Goal: Information Seeking & Learning: Learn about a topic

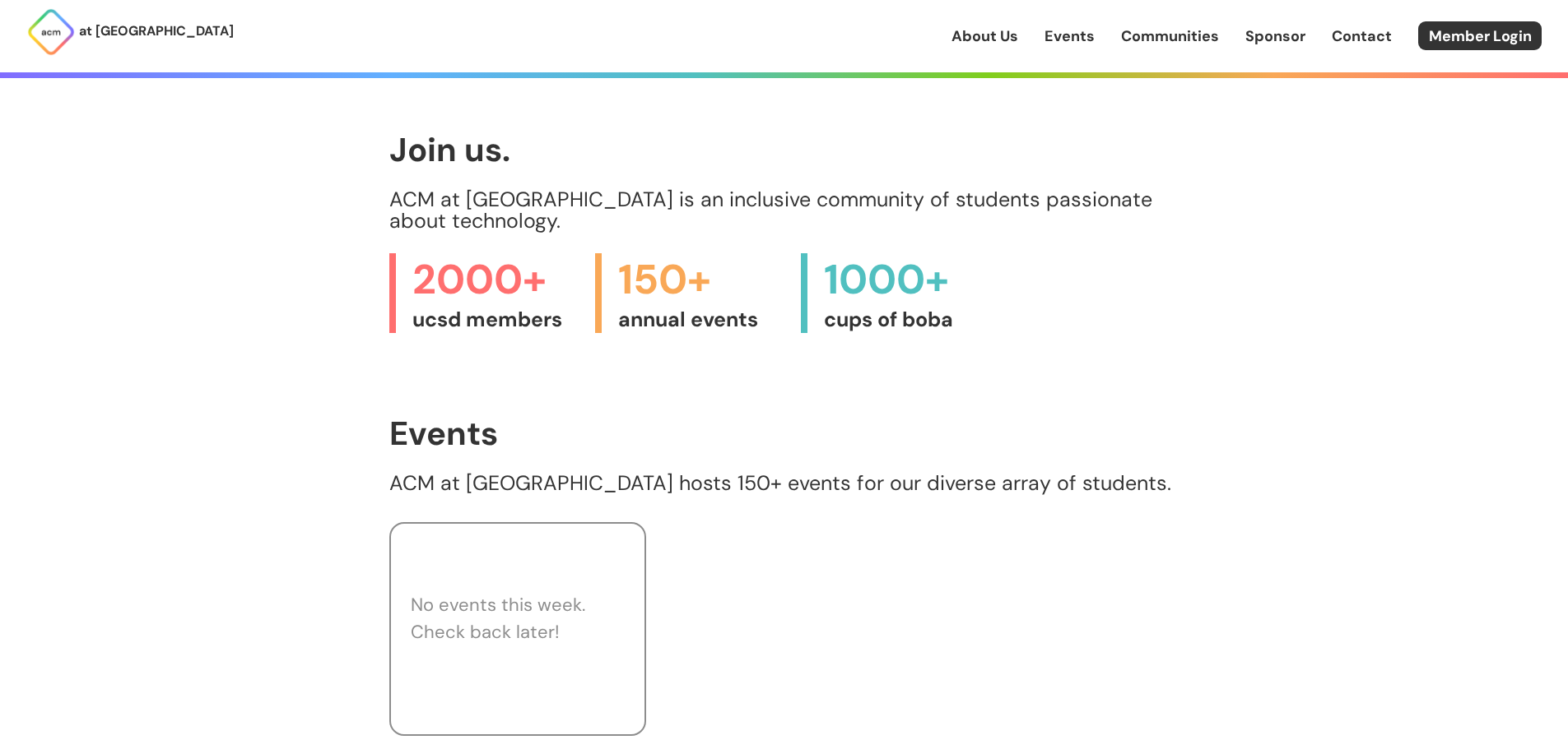
scroll to position [741, 0]
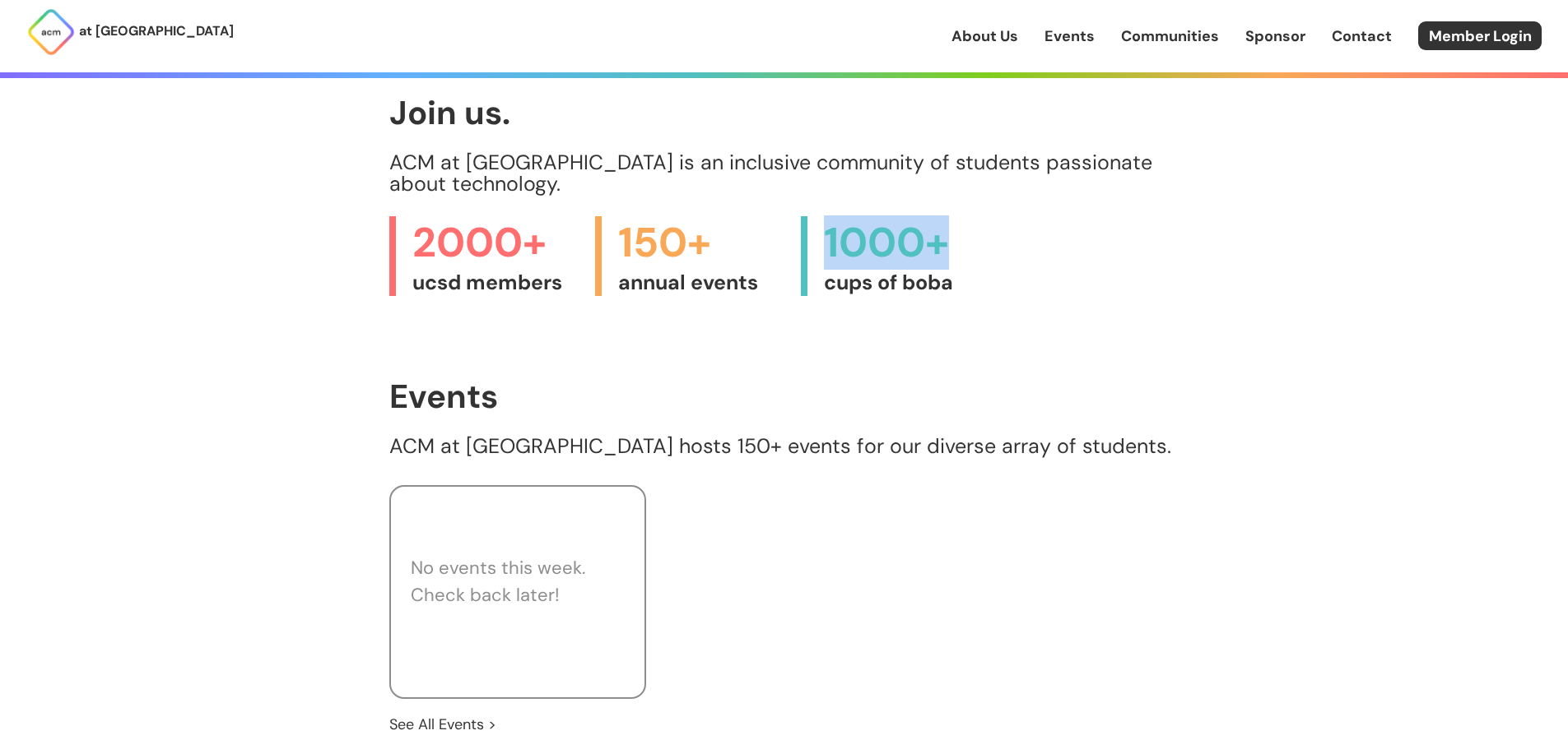
drag, startPoint x: 818, startPoint y: 216, endPoint x: 1022, endPoint y: 233, distance: 204.7
click at [1022, 233] on div "2000+ ucsd members 150+ annual events 1000+ cups of boba" at bounding box center [785, 256] width 791 height 79
click at [1023, 233] on div "2000+ ucsd members 150+ annual events 1000+ cups of boba" at bounding box center [785, 256] width 791 height 79
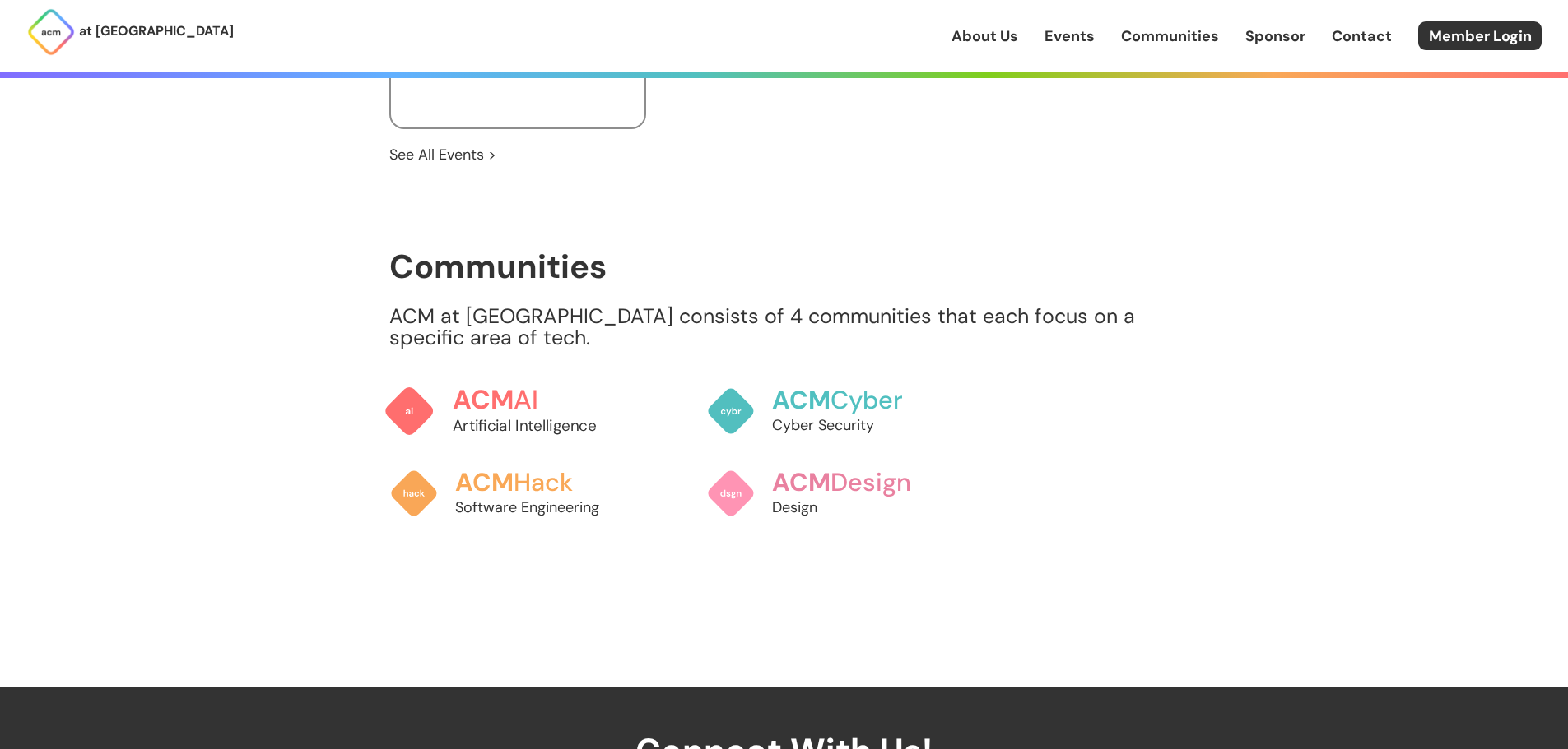
scroll to position [1316, 0]
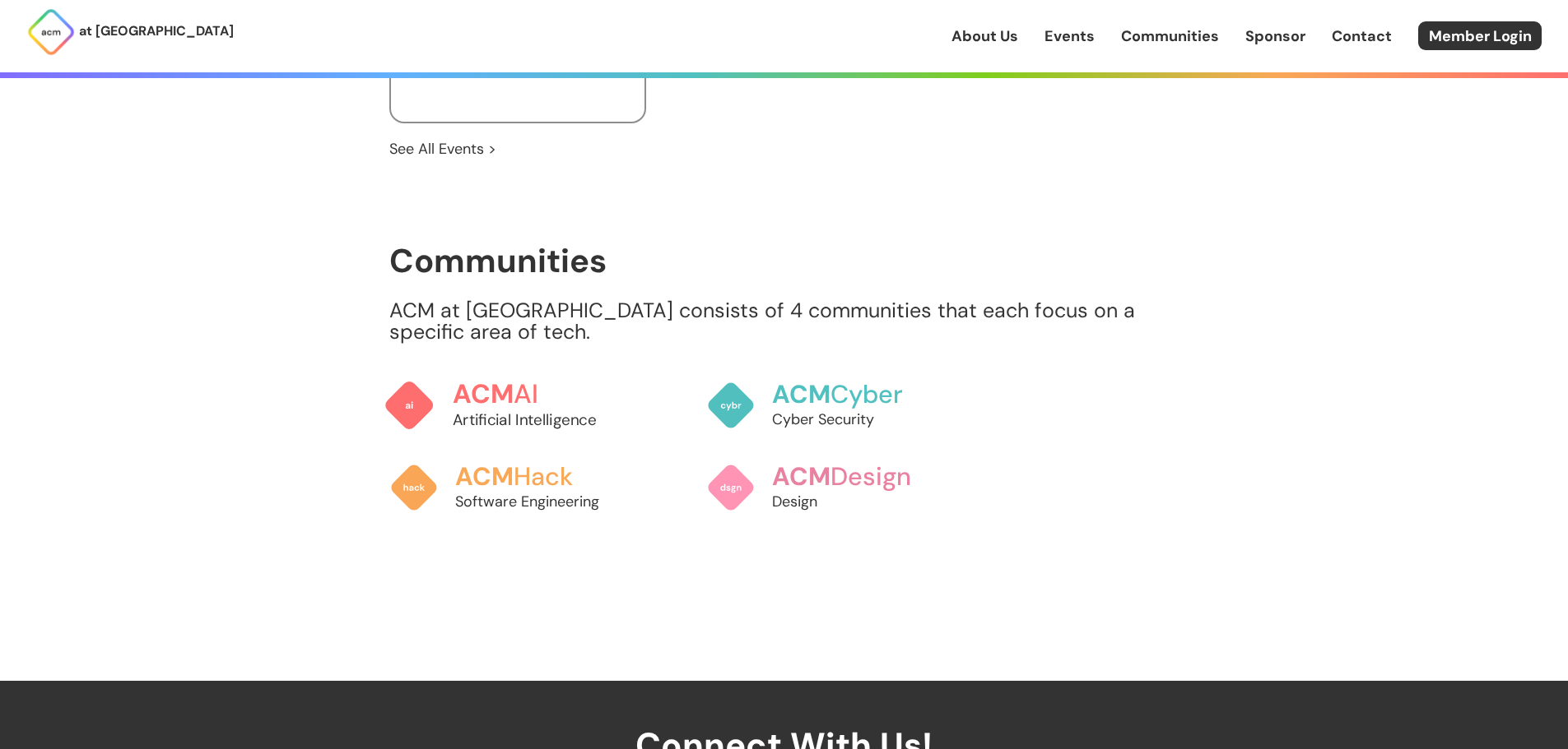
click at [506, 379] on span "ACM" at bounding box center [483, 393] width 62 height 34
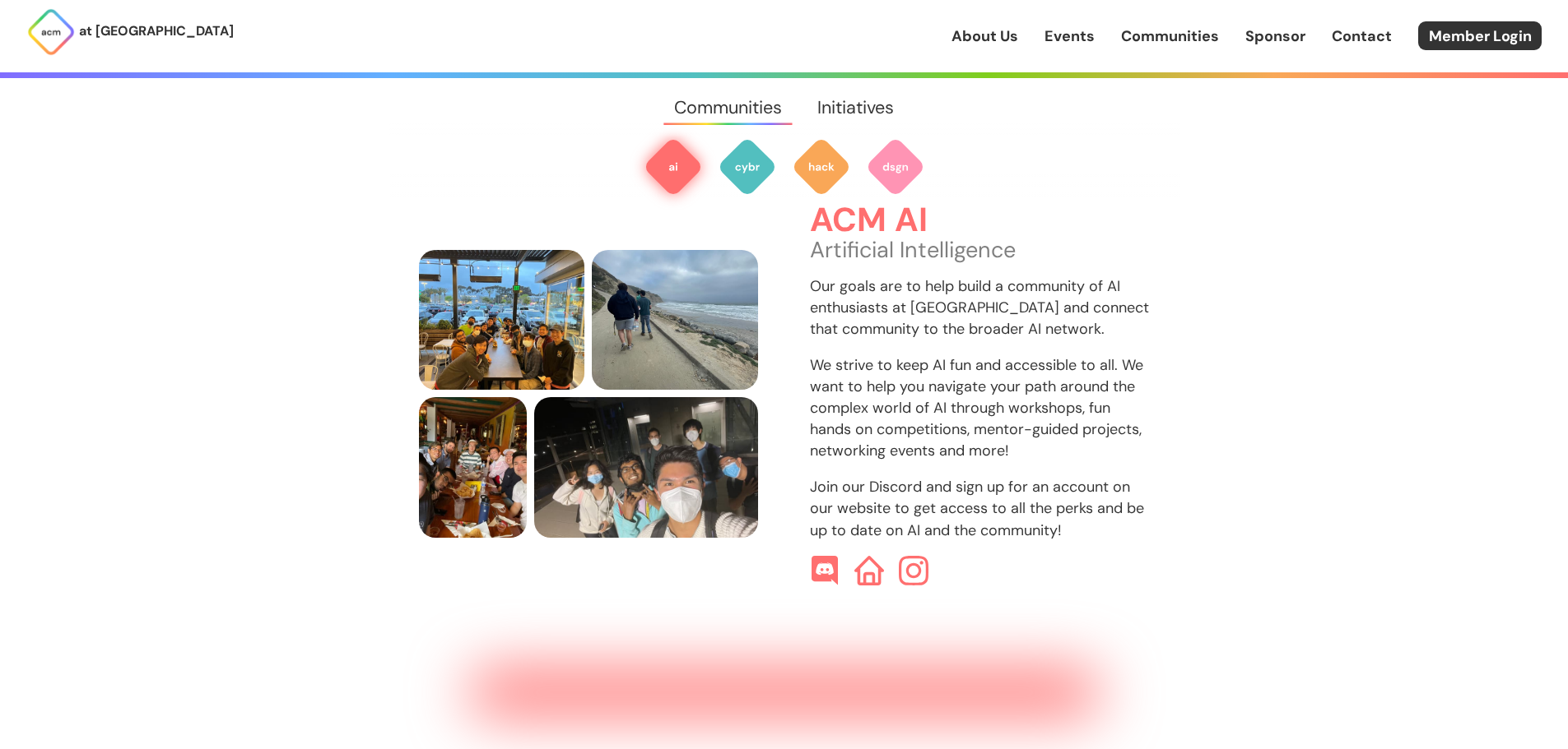
scroll to position [490, 0]
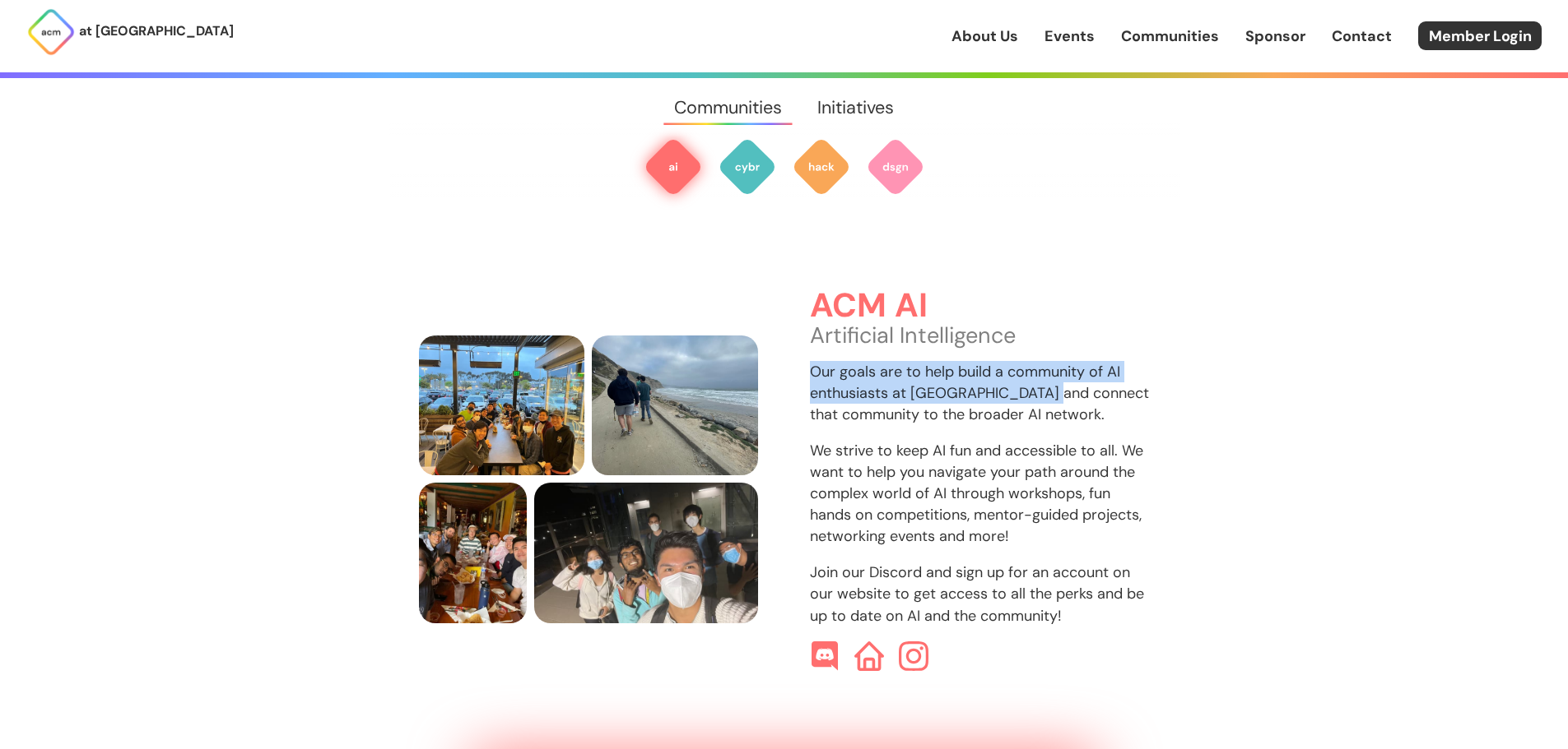
drag, startPoint x: 815, startPoint y: 266, endPoint x: 1051, endPoint y: 381, distance: 262.5
click at [1051, 381] on div "ACM AI Artificial Intelligence Our goals are to help build a community of AI en…" at bounding box center [784, 479] width 731 height 383
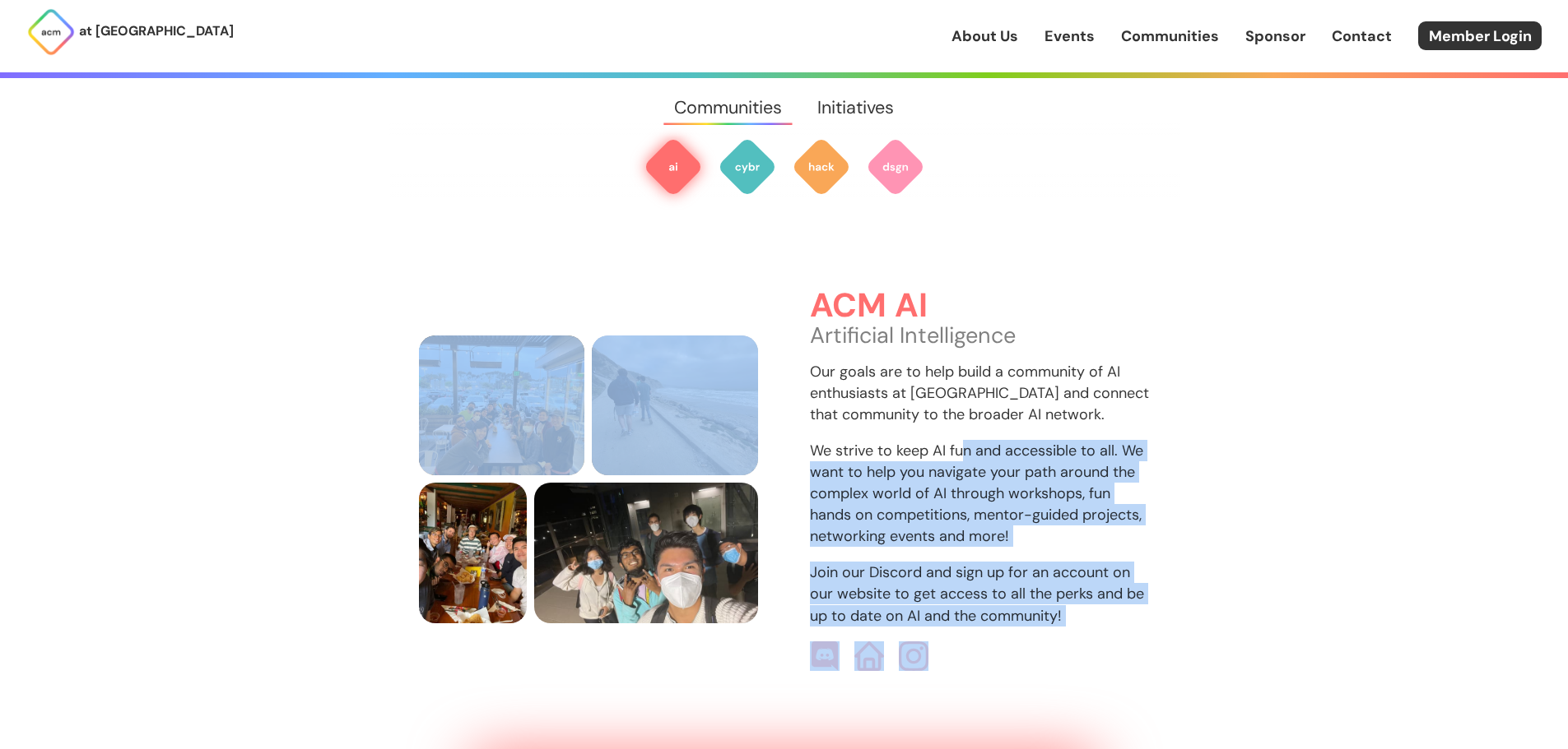
drag, startPoint x: 784, startPoint y: 417, endPoint x: 963, endPoint y: 422, distance: 179.1
click at [963, 422] on div "ACM AI Artificial Intelligence Our goals are to help build a community of AI en…" at bounding box center [784, 479] width 731 height 383
click at [963, 440] on p "We strive to keep AI fun and accessible to all. We want to help you navigate yo…" at bounding box center [980, 493] width 340 height 107
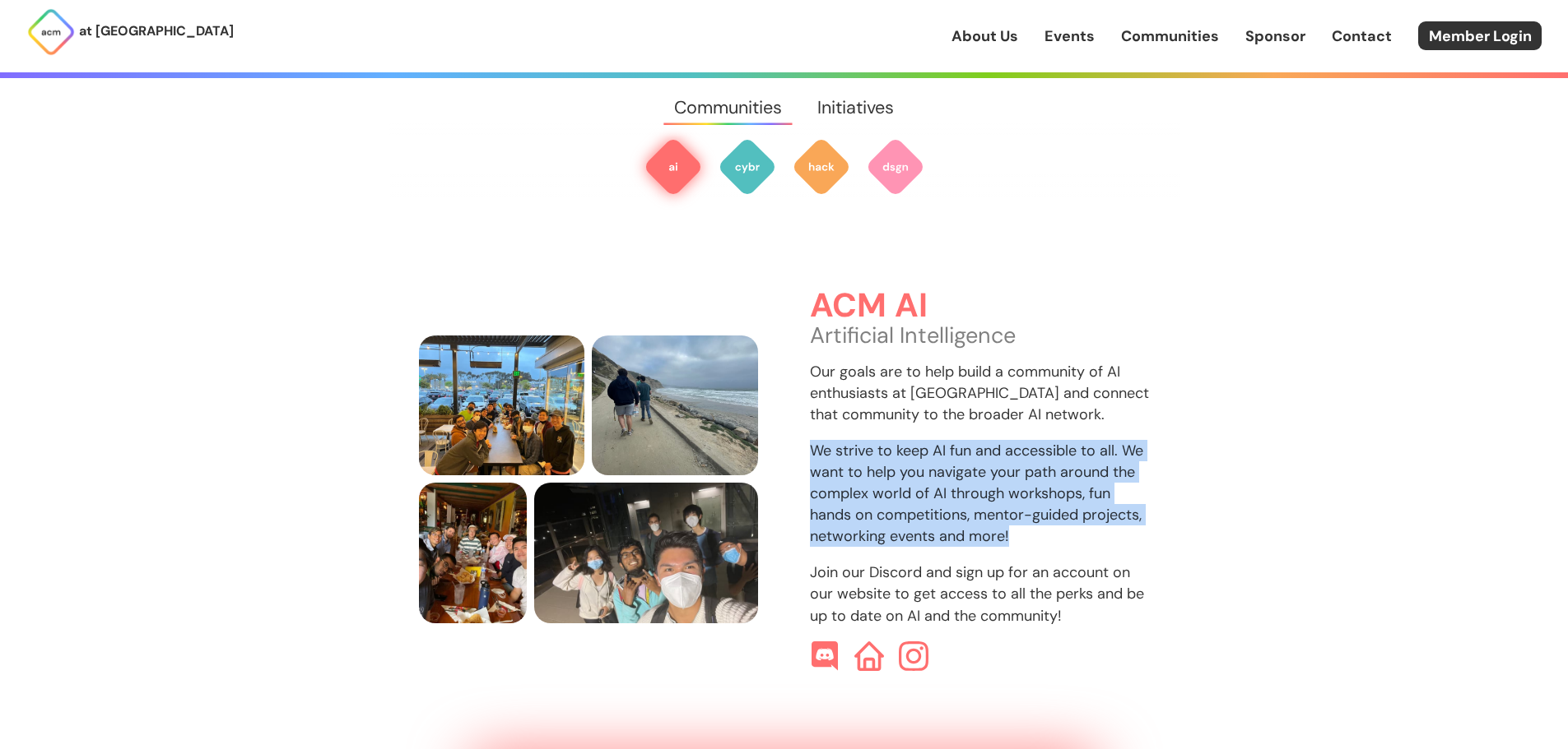
drag, startPoint x: 812, startPoint y: 431, endPoint x: 1172, endPoint y: 515, distance: 369.7
click at [1172, 515] on div "ACM AI Artificial Intelligence Our goals are to help build a community of AI en…" at bounding box center [785, 435] width 791 height 671
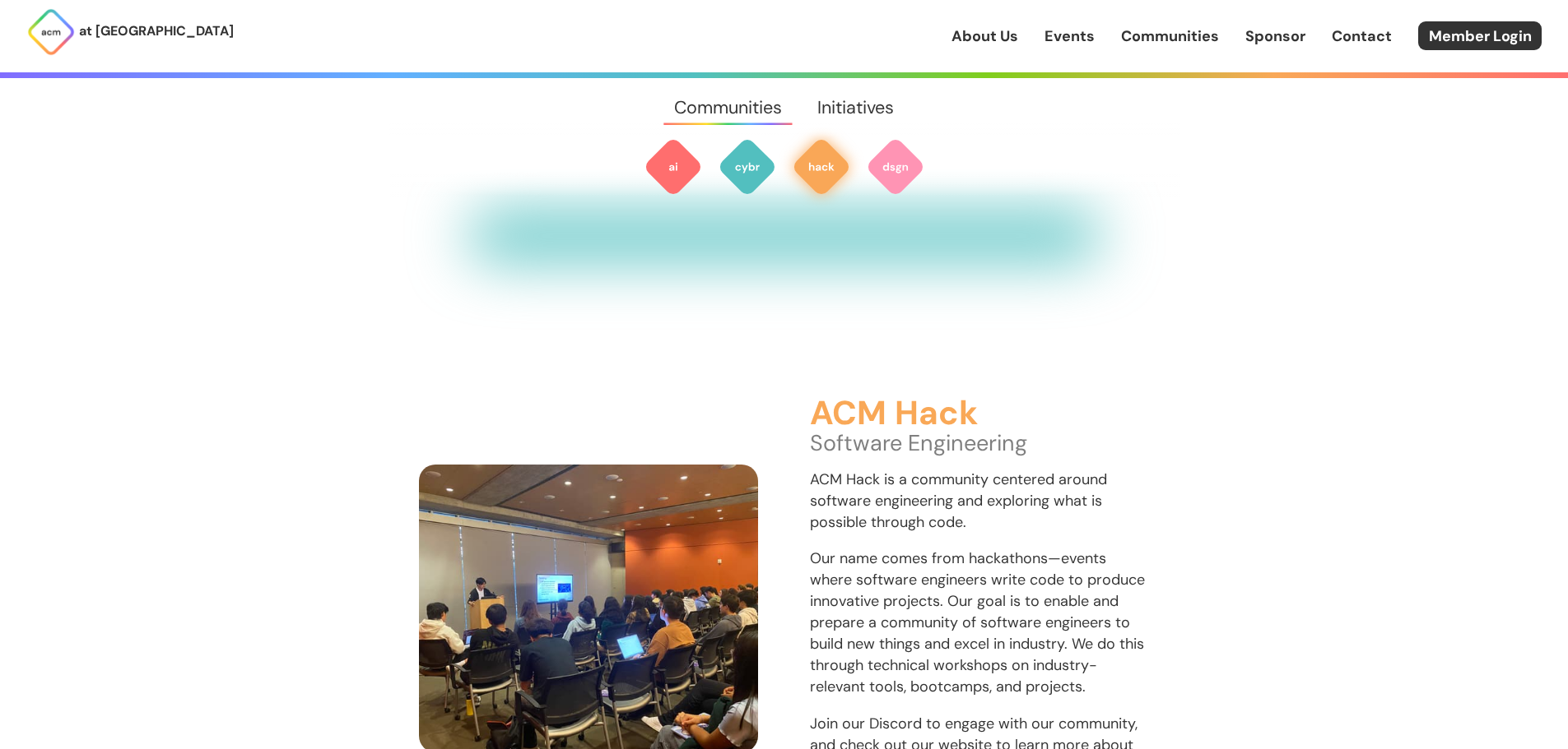
scroll to position [1833, 0]
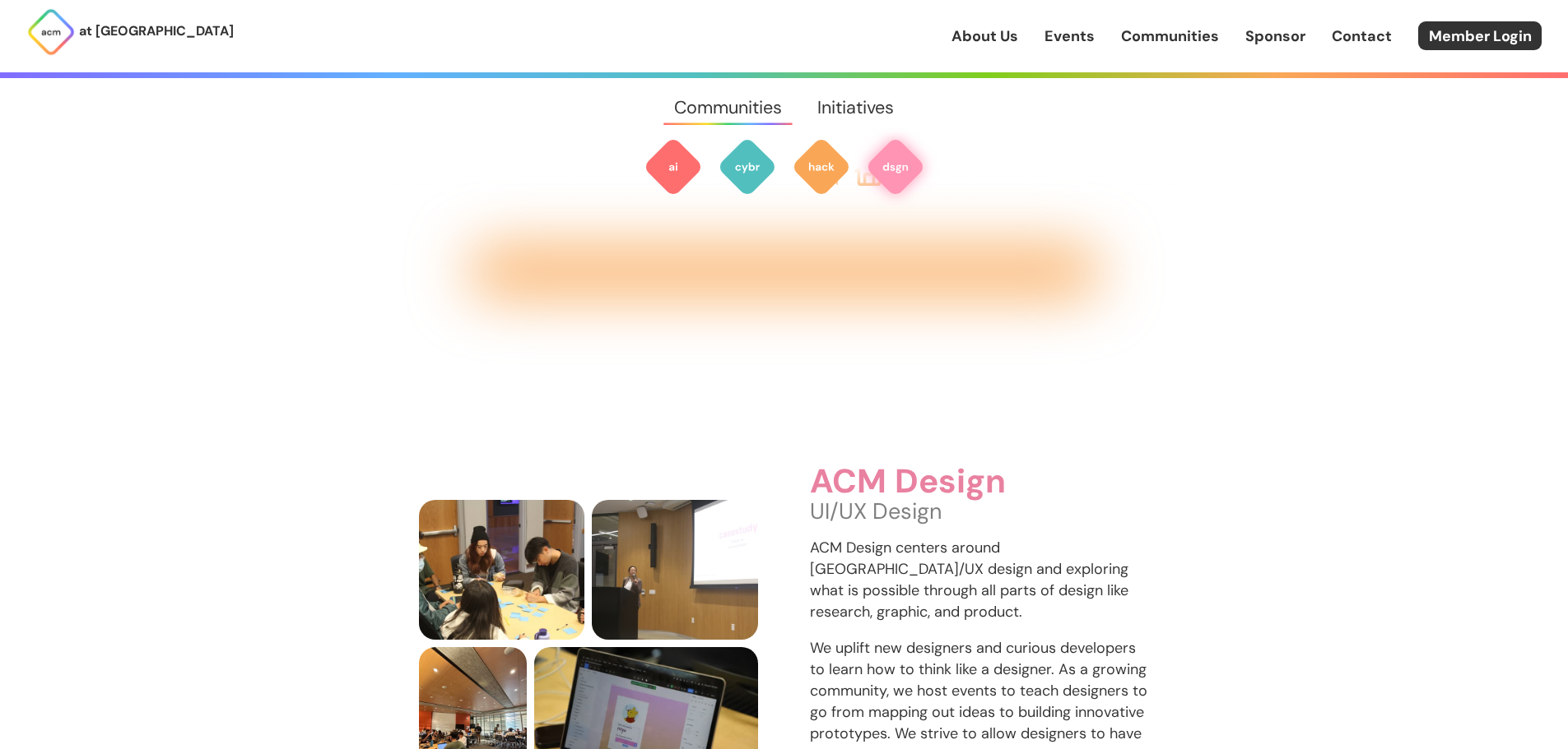
click at [889, 273] on div "ACM Design UI/UX Design ACM Design centers around [GEOGRAPHIC_DATA]/UX design a…" at bounding box center [785, 600] width 791 height 671
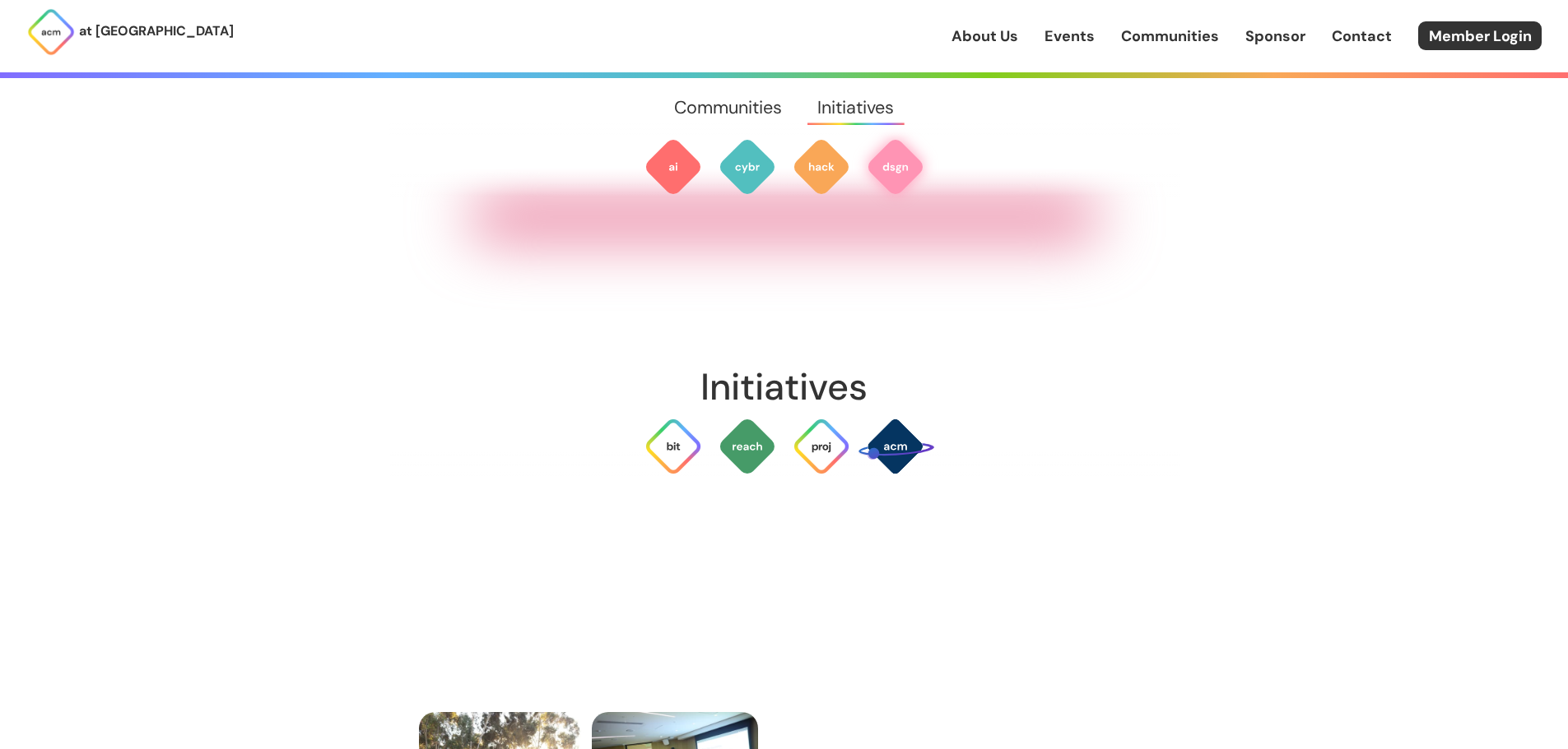
scroll to position [3093, 0]
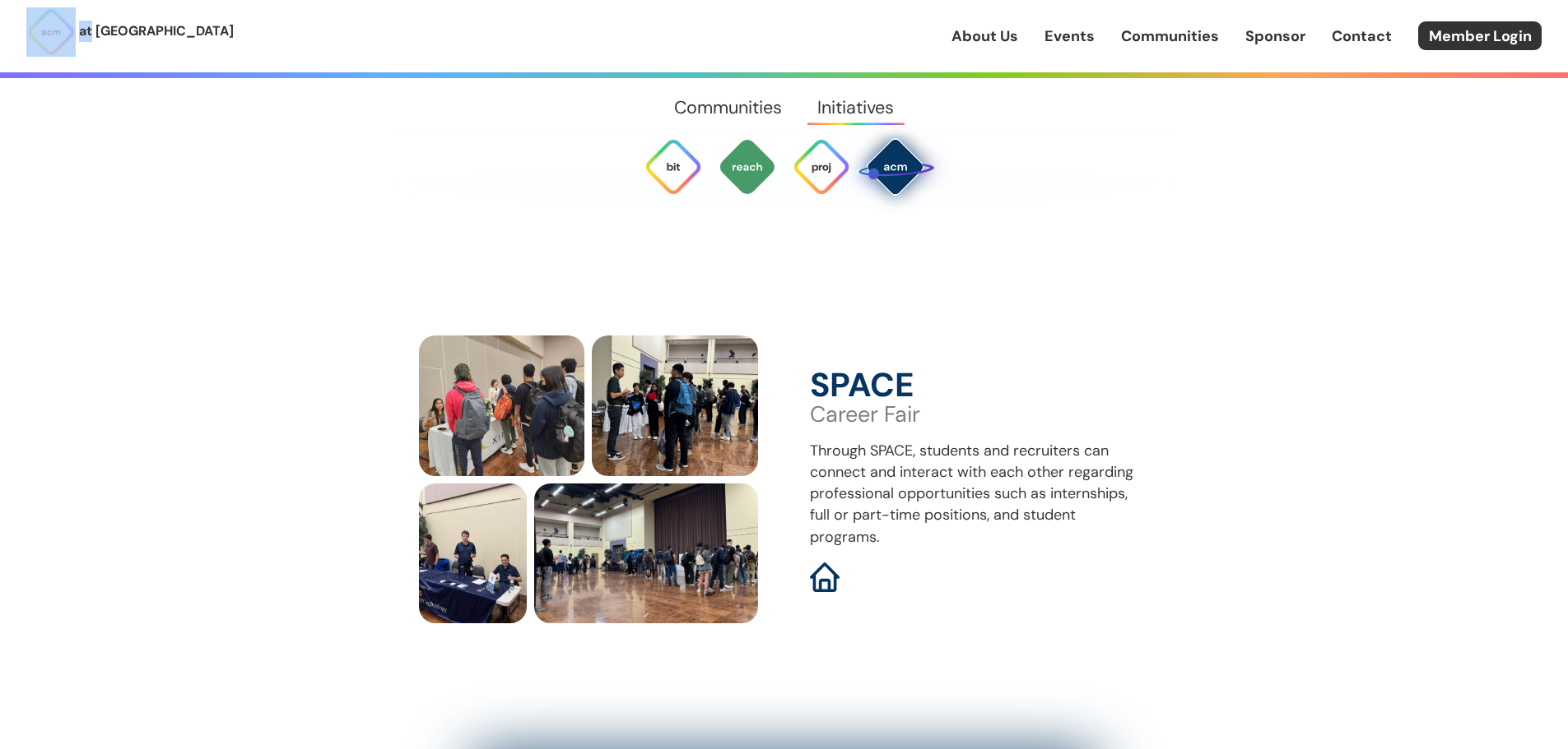
drag, startPoint x: 90, startPoint y: 57, endPoint x: 100, endPoint y: 44, distance: 16.4
click at [93, 53] on div "at [GEOGRAPHIC_DATA]" at bounding box center [130, 36] width 207 height 73
click at [100, 44] on link "at [GEOGRAPHIC_DATA]" at bounding box center [130, 32] width 207 height 49
